Goal: Transaction & Acquisition: Purchase product/service

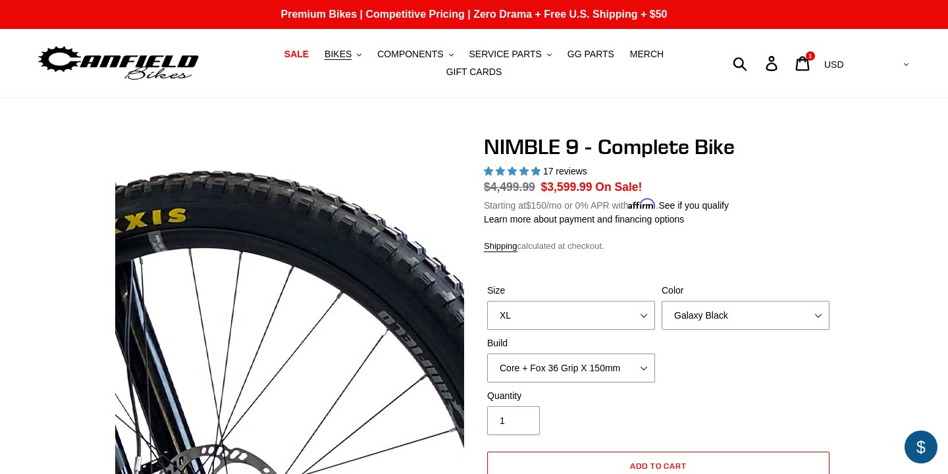
select select "XL"
select select "Galaxy Black"
select select "highest-rating"
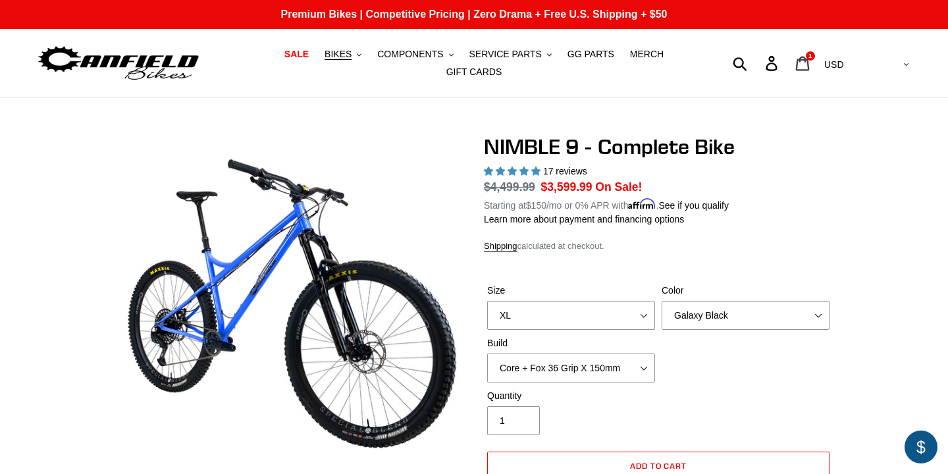
click at [810, 63] on icon at bounding box center [802, 63] width 14 height 15
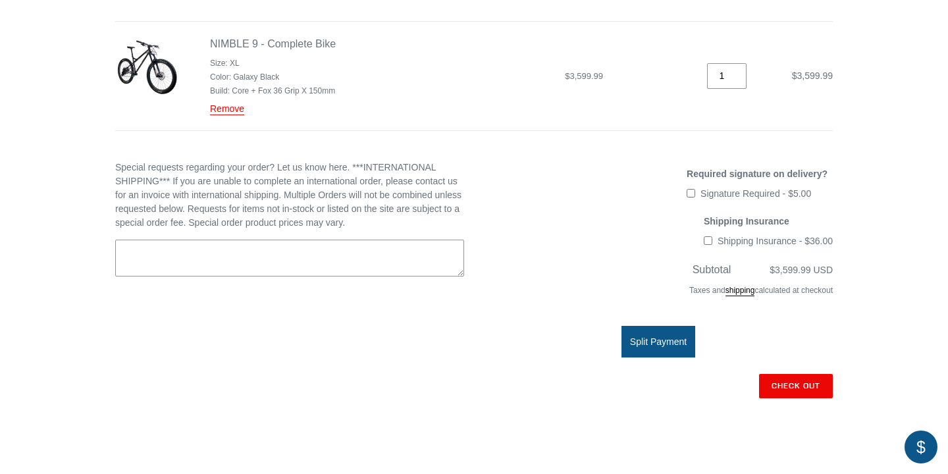
scroll to position [249, 0]
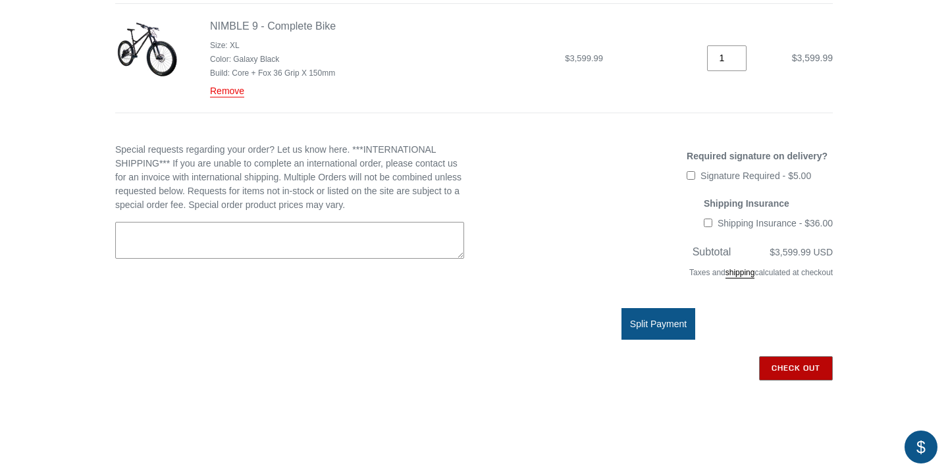
click at [802, 368] on input "Check out" at bounding box center [796, 368] width 74 height 24
click at [168, 55] on img at bounding box center [147, 49] width 63 height 63
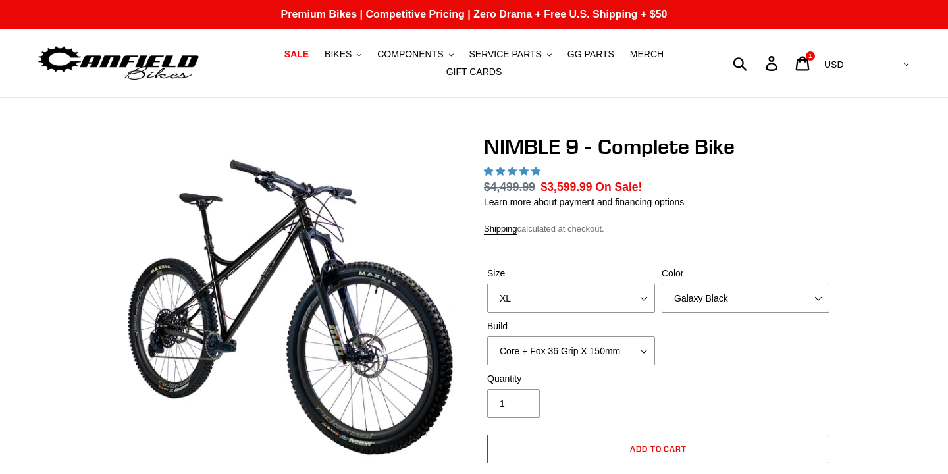
select select "highest-rating"
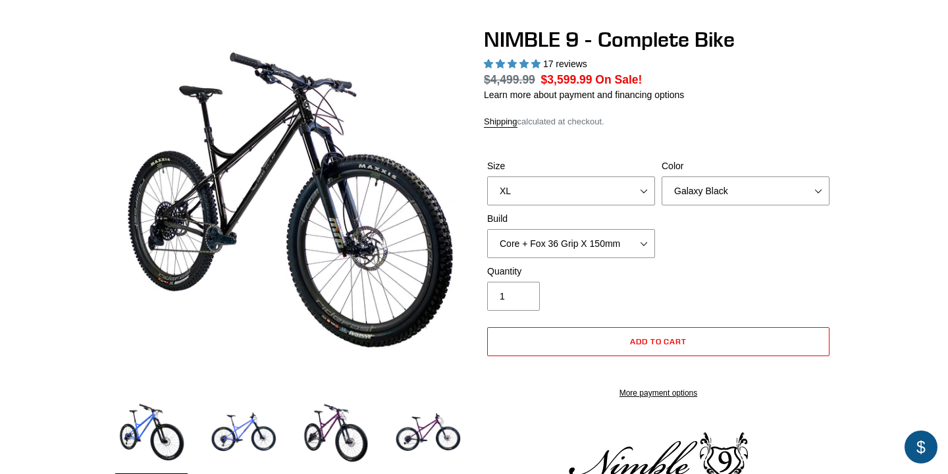
scroll to position [158, 0]
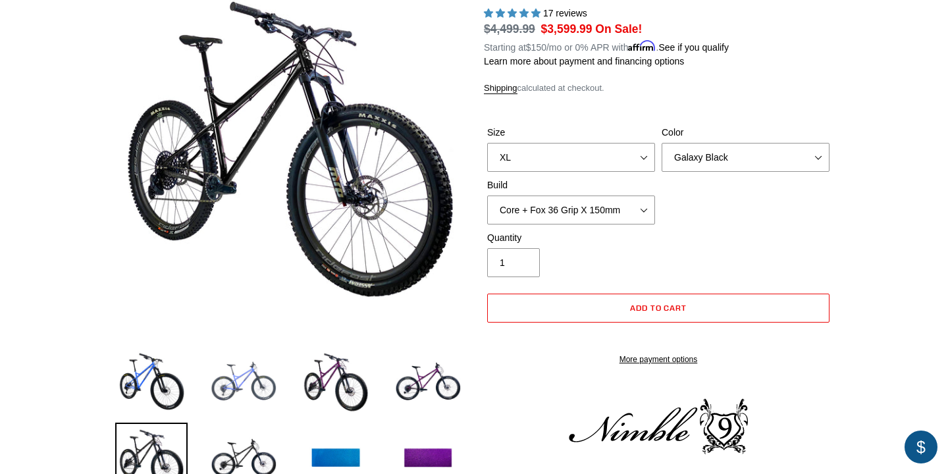
click at [252, 371] on img at bounding box center [243, 382] width 72 height 72
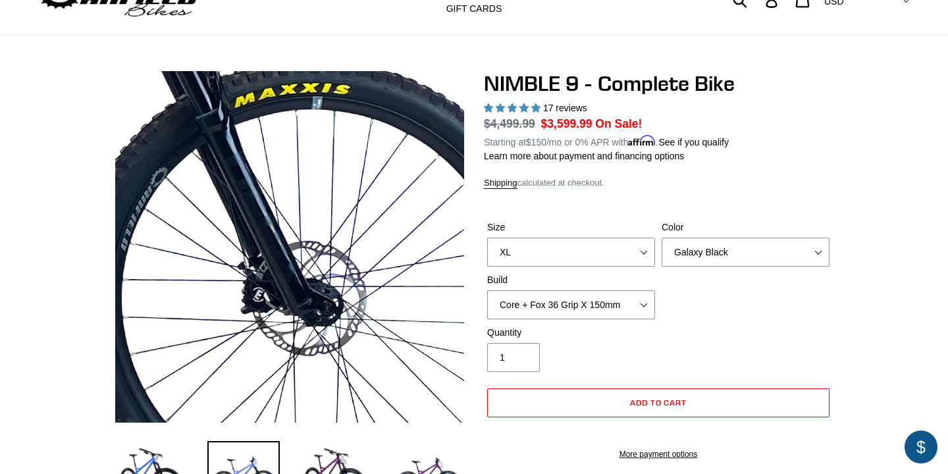
scroll to position [64, 0]
